Goal: Information Seeking & Learning: Learn about a topic

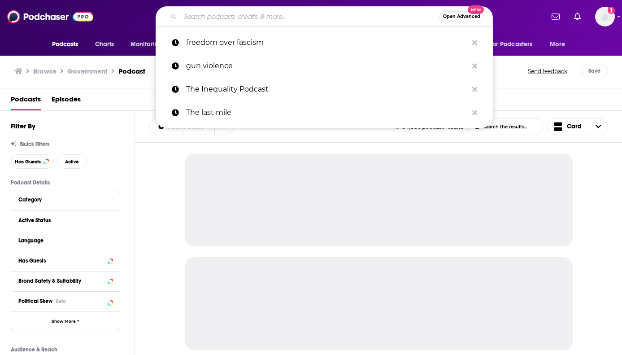
click at [229, 18] on input "Search podcasts, credits, & more..." at bounding box center [309, 16] width 259 height 14
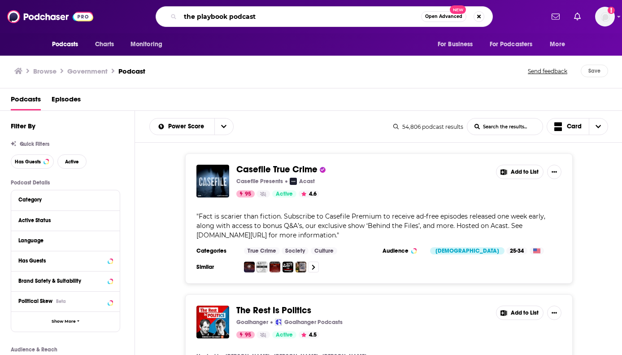
type input "the playbook podcast"
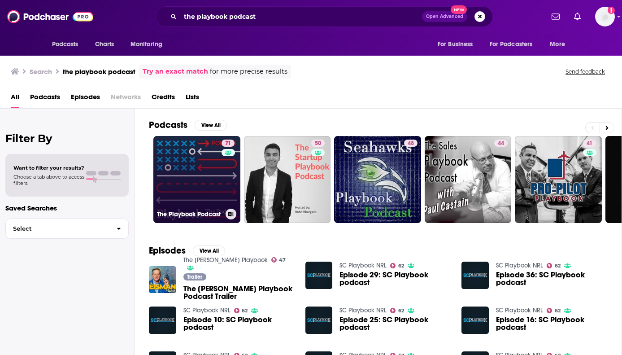
click at [197, 180] on link "71 The Playbook Podcast" at bounding box center [196, 179] width 87 height 87
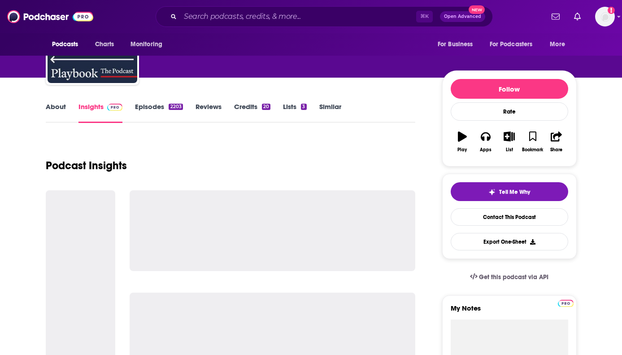
scroll to position [108, 0]
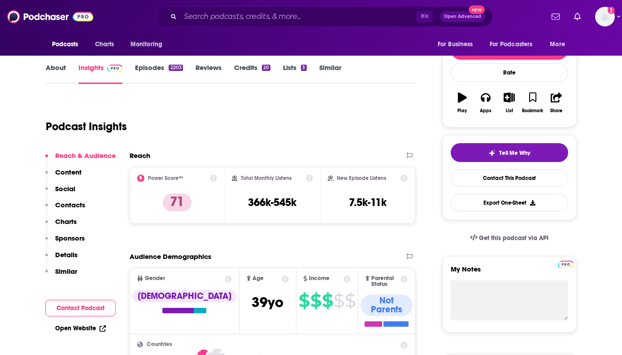
click at [169, 67] on div "2203" at bounding box center [176, 68] width 14 height 6
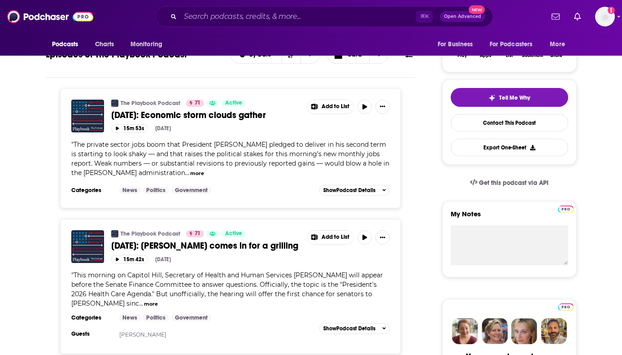
scroll to position [163, 0]
click at [190, 177] on button "more" at bounding box center [197, 173] width 14 height 8
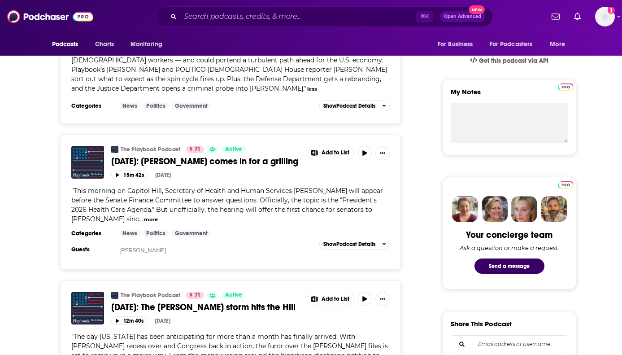
scroll to position [289, 0]
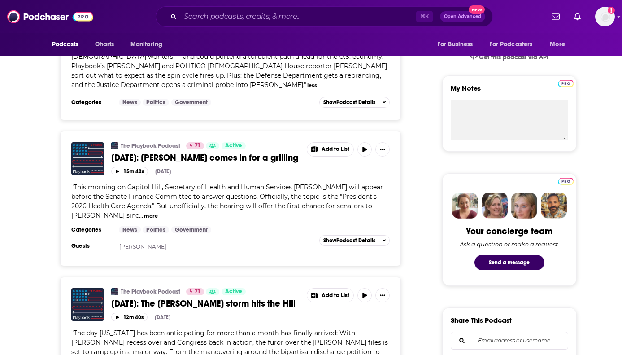
click at [143, 219] on span "..." at bounding box center [141, 215] width 4 height 8
click at [158, 220] on button "more" at bounding box center [151, 216] width 14 height 8
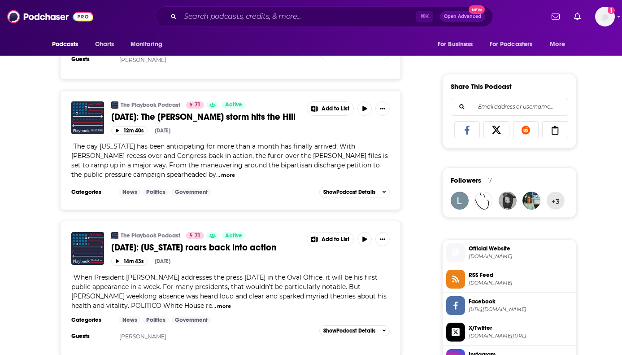
scroll to position [523, 0]
click at [221, 179] on button "more" at bounding box center [228, 175] width 14 height 8
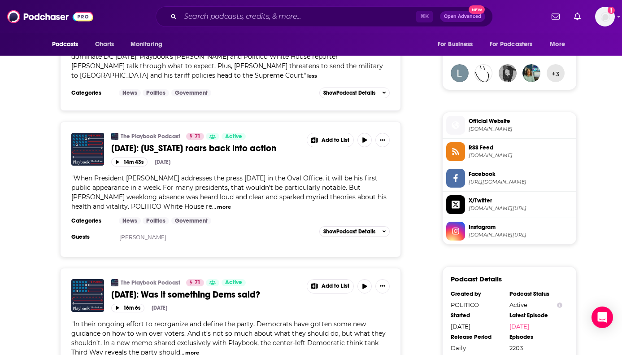
scroll to position [734, 0]
